Goal: Transaction & Acquisition: Purchase product/service

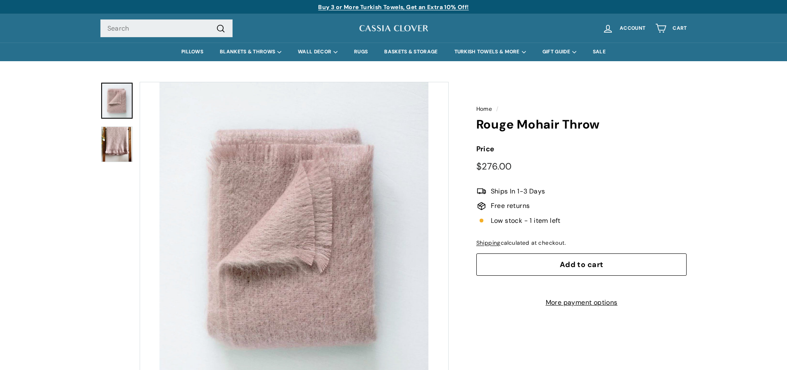
click at [107, 142] on img at bounding box center [116, 144] width 31 height 36
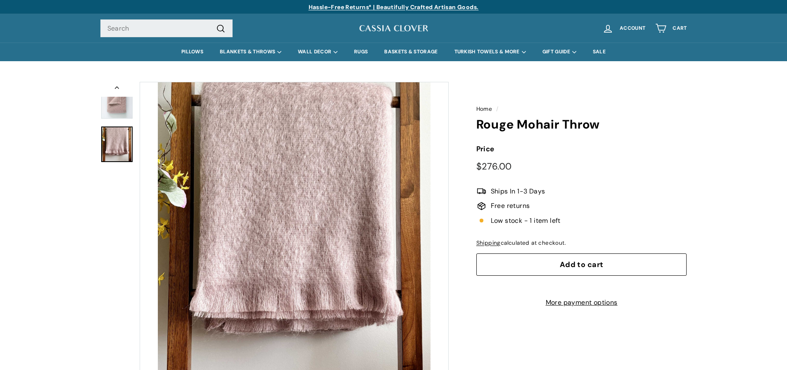
scroll to position [5, 0]
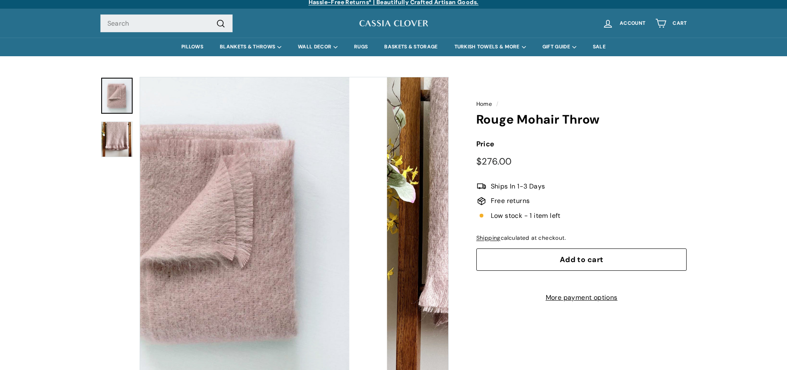
click at [126, 99] on img at bounding box center [116, 96] width 31 height 36
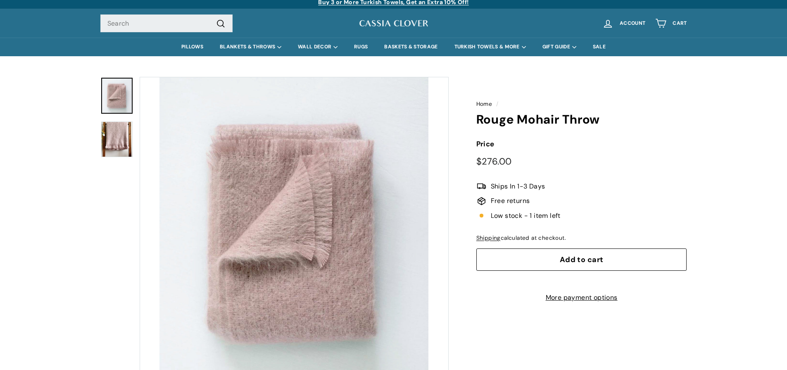
click at [118, 131] on img at bounding box center [116, 139] width 31 height 36
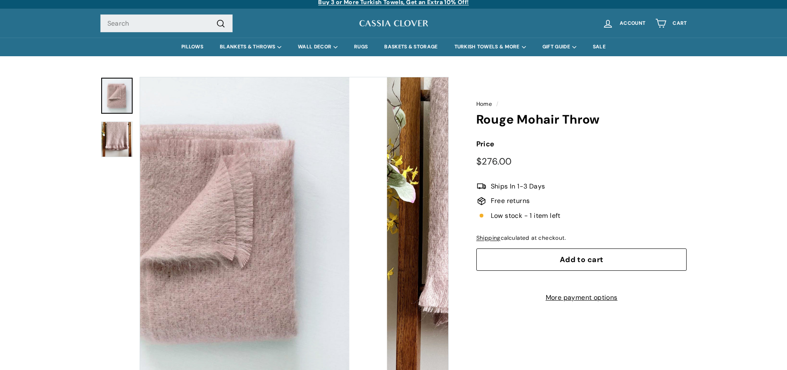
click at [119, 108] on img at bounding box center [116, 96] width 31 height 36
